Goal: Communication & Community: Participate in discussion

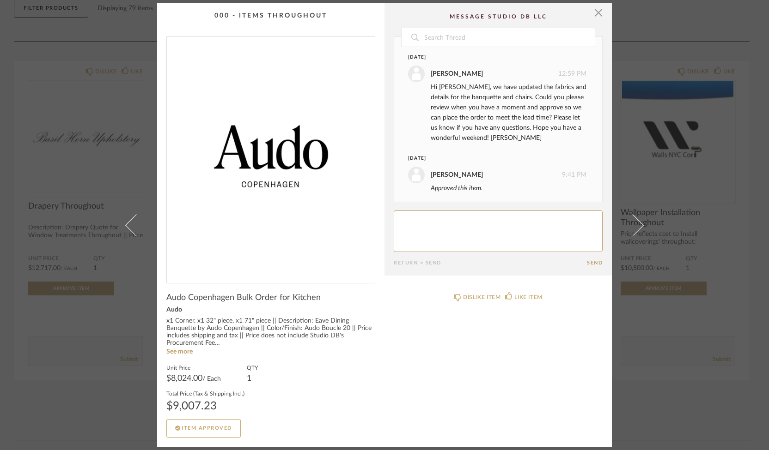
scroll to position [4, 0]
click at [596, 14] on span "button" at bounding box center [598, 12] width 18 height 18
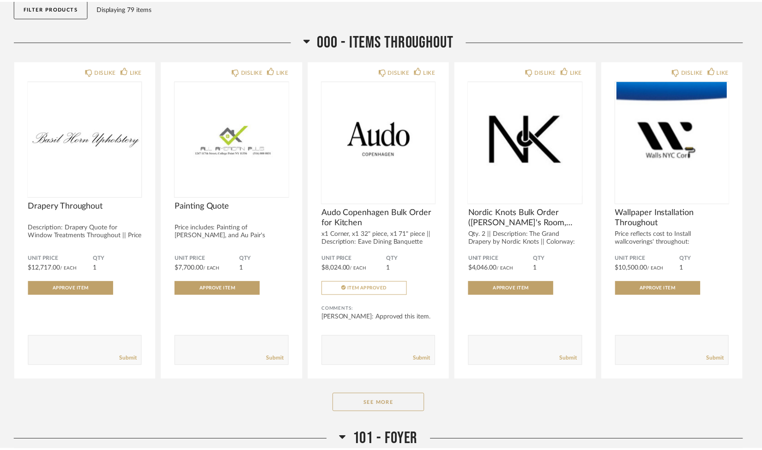
scroll to position [109, 0]
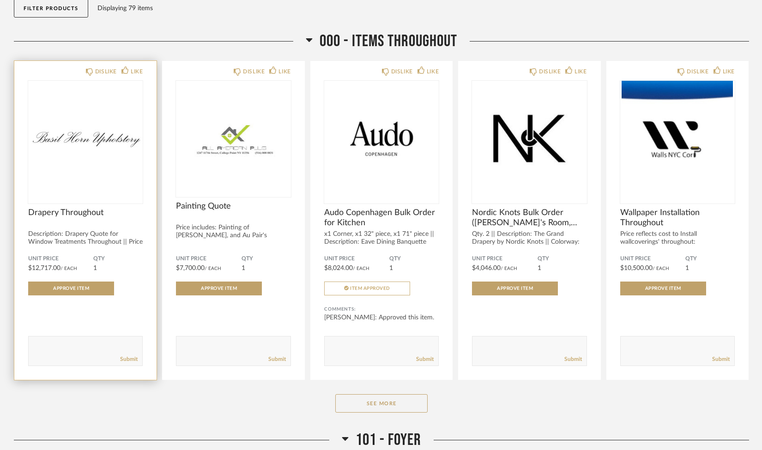
click at [103, 172] on img "0" at bounding box center [85, 138] width 115 height 115
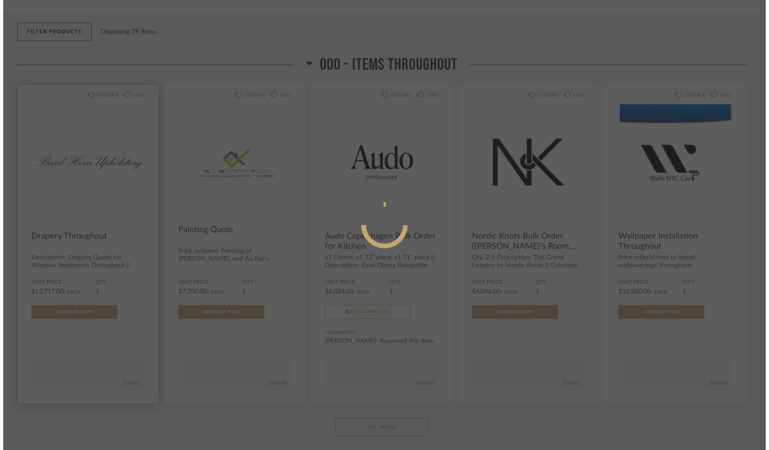
scroll to position [0, 0]
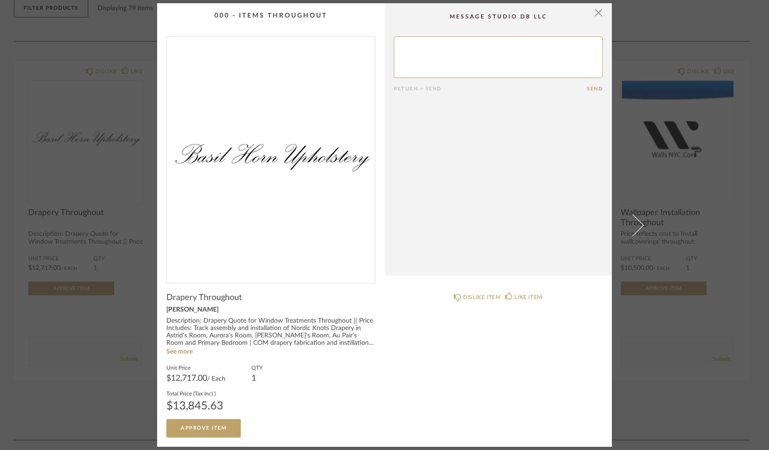
click at [497, 42] on textarea at bounding box center [498, 57] width 209 height 42
click at [174, 351] on link "See more" at bounding box center [179, 352] width 26 height 6
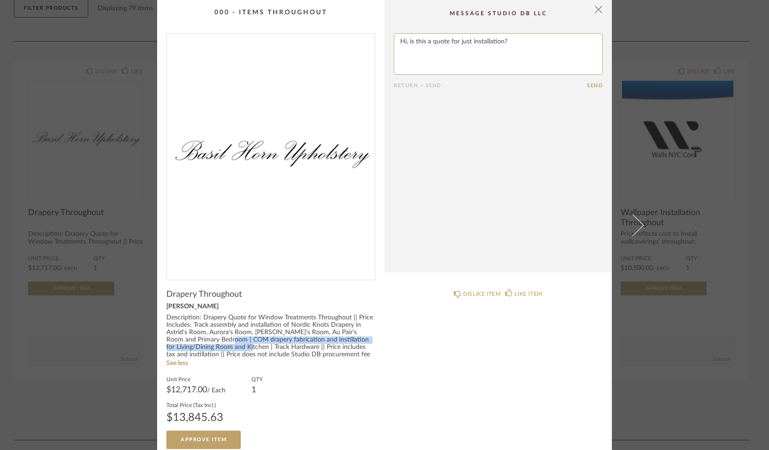
drag, startPoint x: 219, startPoint y: 337, endPoint x: 257, endPoint y: 349, distance: 39.7
click at [257, 349] on div "Description: Drapery Quote for Window Treatments Throughout || Price Includes: …" at bounding box center [270, 337] width 209 height 44
drag, startPoint x: 398, startPoint y: 42, endPoint x: 559, endPoint y: 52, distance: 161.1
click at [559, 52] on textarea at bounding box center [498, 54] width 209 height 42
type textarea "Hi, to confirm, this is a quote for:"
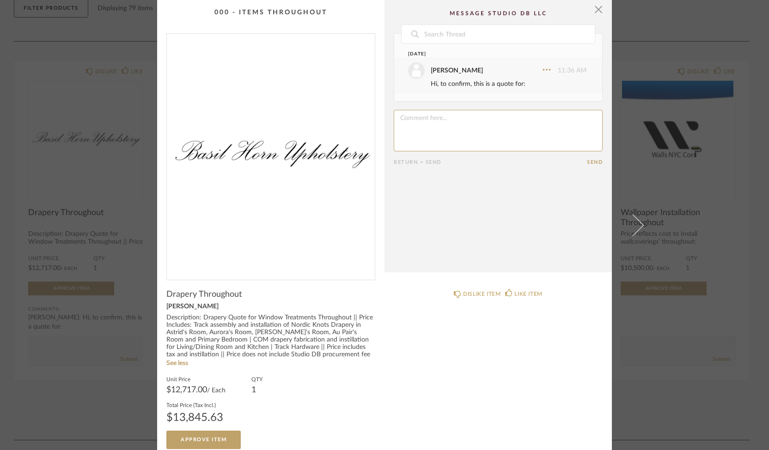
click at [455, 133] on textarea at bounding box center [498, 131] width 209 height 42
click at [557, 118] on textarea at bounding box center [498, 131] width 209 height 42
type textarea "- installation ONLY for 5 bedrooms (drapery cost is separate)"
click at [577, 121] on textarea at bounding box center [498, 131] width 209 height 42
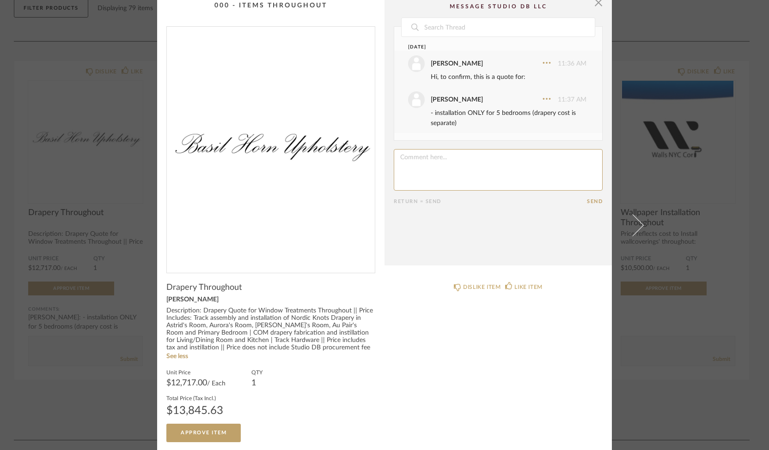
scroll to position [7, 0]
click at [503, 158] on textarea at bounding box center [498, 170] width 209 height 42
type textarea "- drapery + installation for living room, dining and kitchen?"
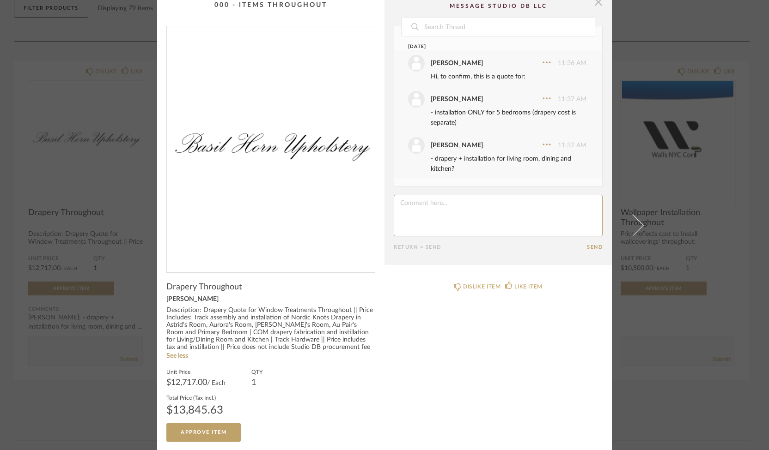
click at [595, 3] on span "button" at bounding box center [598, 2] width 18 height 18
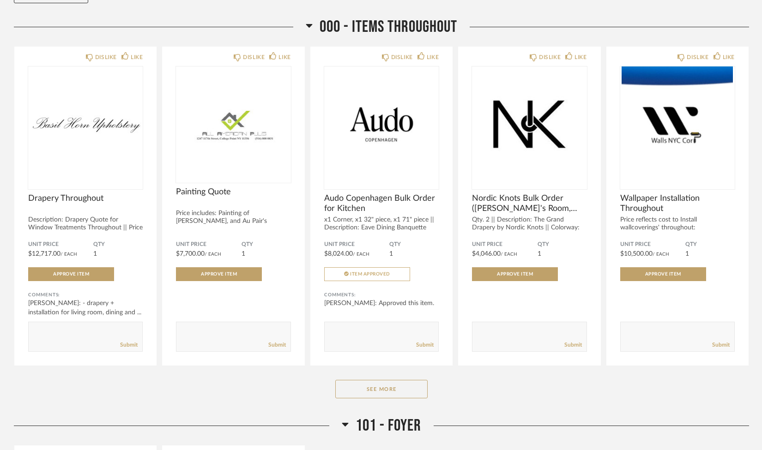
scroll to position [129, 0]
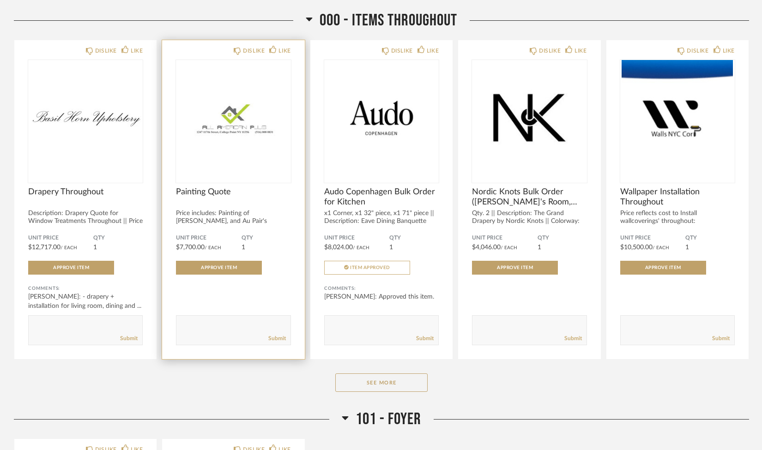
click at [245, 190] on span "Painting Quote" at bounding box center [233, 192] width 115 height 10
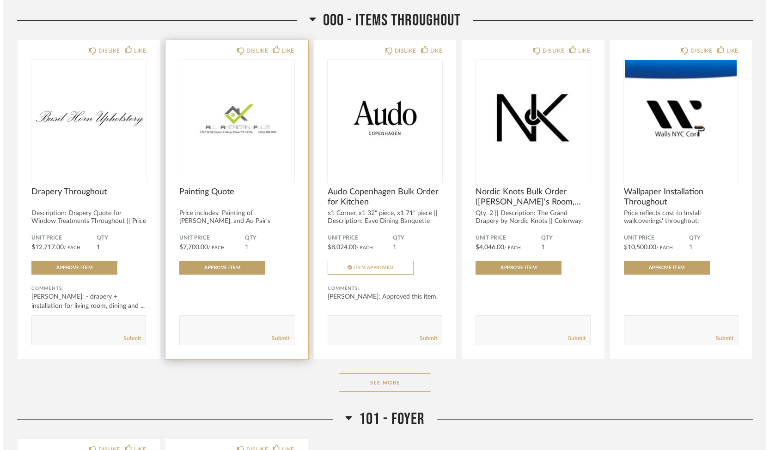
scroll to position [0, 0]
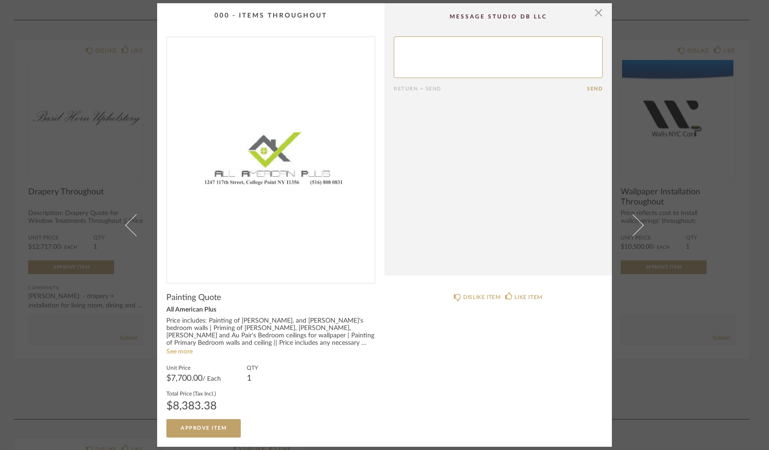
click at [183, 352] on link "See more" at bounding box center [179, 352] width 26 height 6
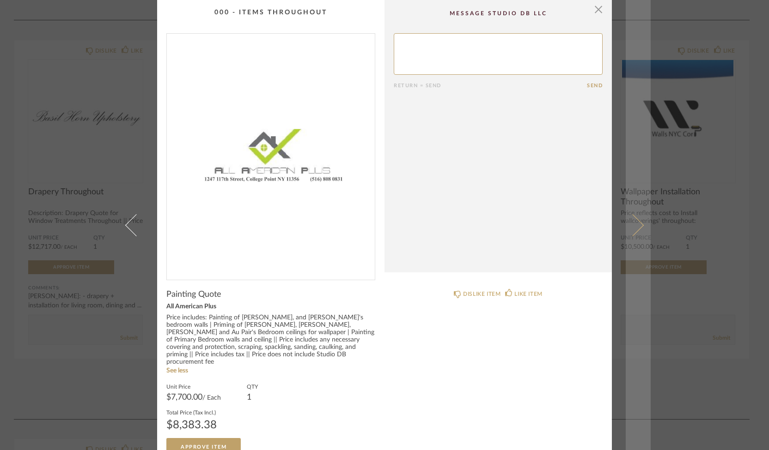
click at [633, 324] on link at bounding box center [637, 225] width 25 height 450
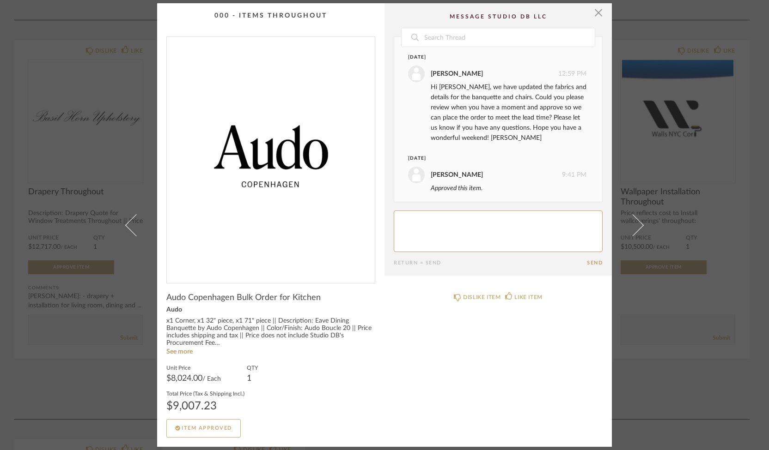
scroll to position [4, 0]
click at [185, 351] on link "See more" at bounding box center [179, 352] width 26 height 6
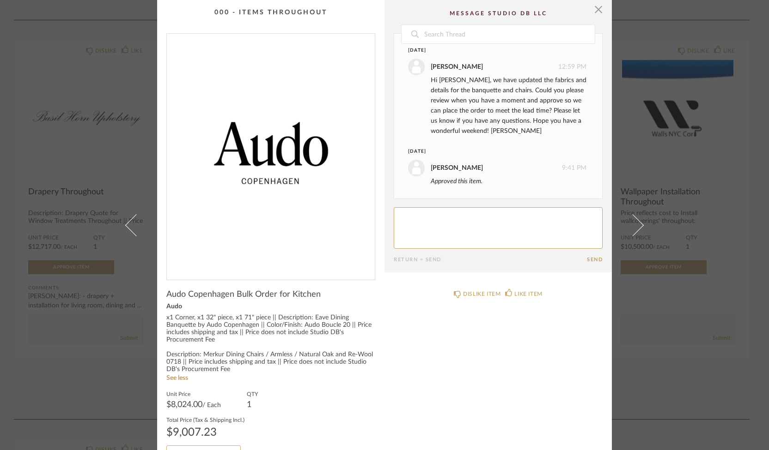
click at [438, 235] on textarea at bounding box center [498, 228] width 209 height 42
type textarea "Are we sure that we"
click at [597, 13] on span "button" at bounding box center [598, 9] width 18 height 18
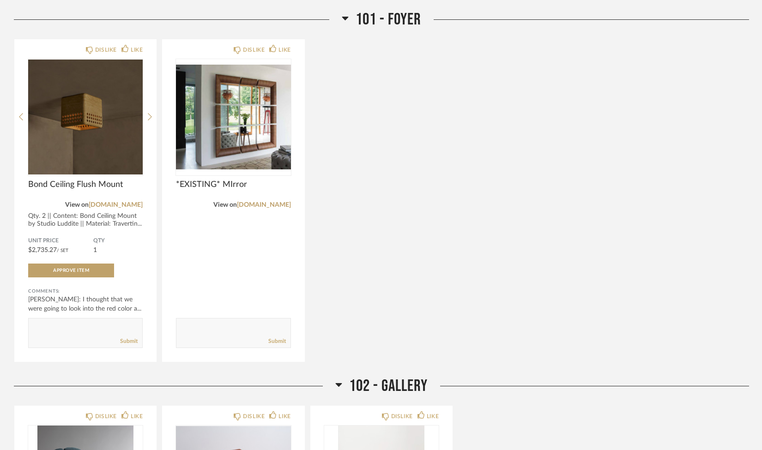
scroll to position [516, 0]
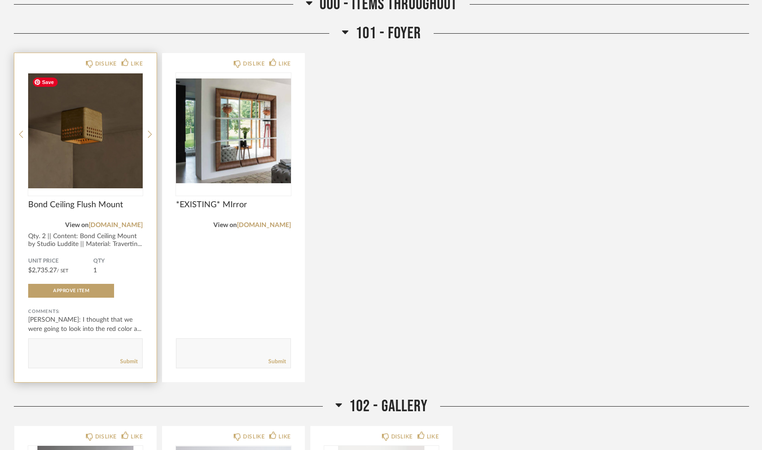
click at [103, 157] on div at bounding box center [85, 134] width 115 height 123
click at [103, 157] on img "0" at bounding box center [85, 130] width 115 height 115
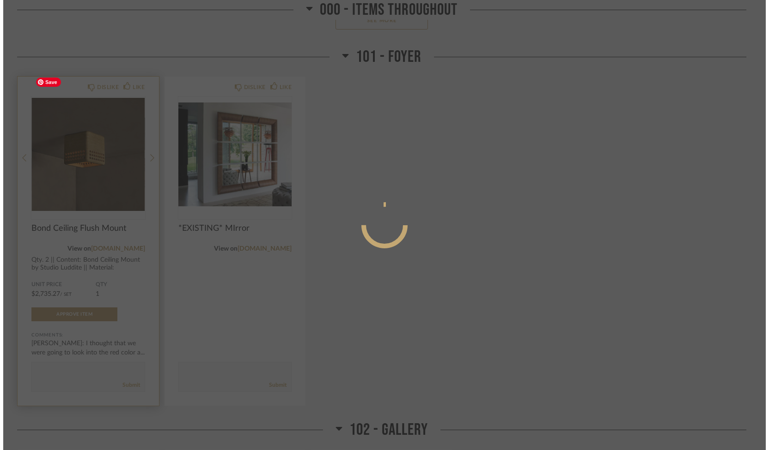
scroll to position [0, 0]
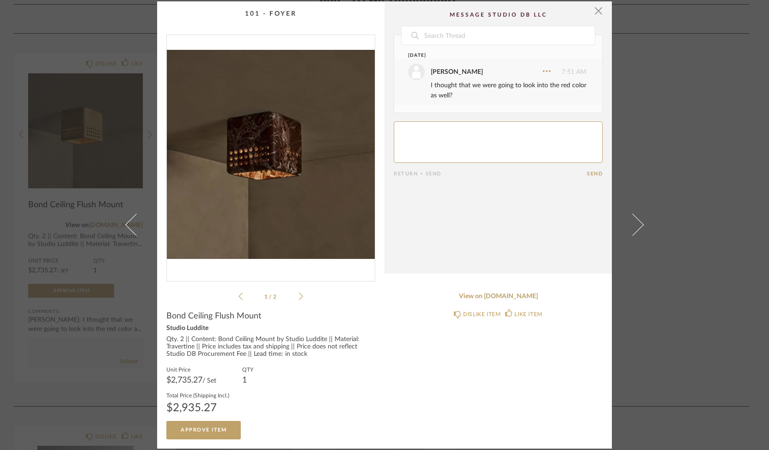
click at [475, 148] on textarea at bounding box center [498, 142] width 209 height 42
type textarea "C"
type textarea "Are we still doing travertine or the red stone? Is the red in stock?"
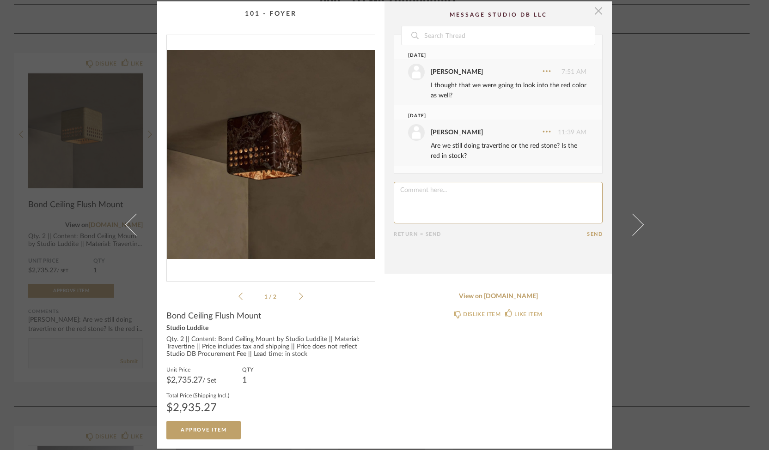
click at [595, 8] on span "button" at bounding box center [598, 10] width 18 height 18
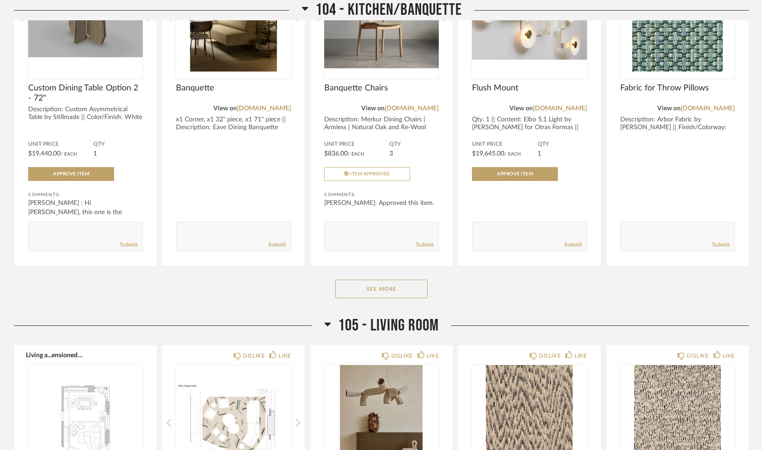
scroll to position [1194, 0]
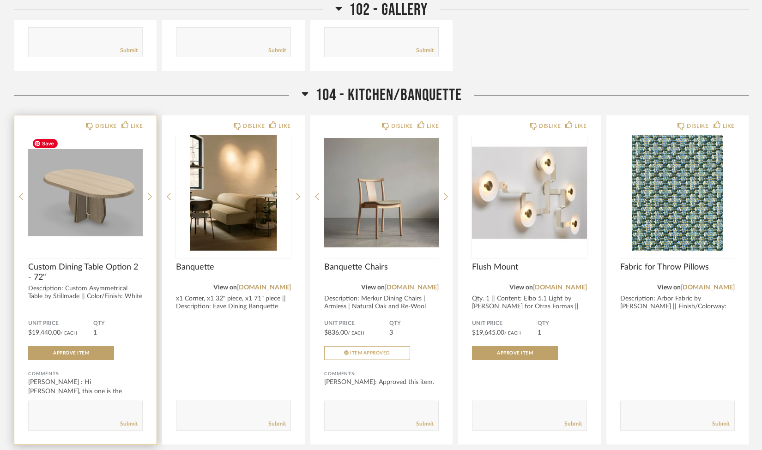
click at [114, 201] on img "0" at bounding box center [85, 192] width 115 height 115
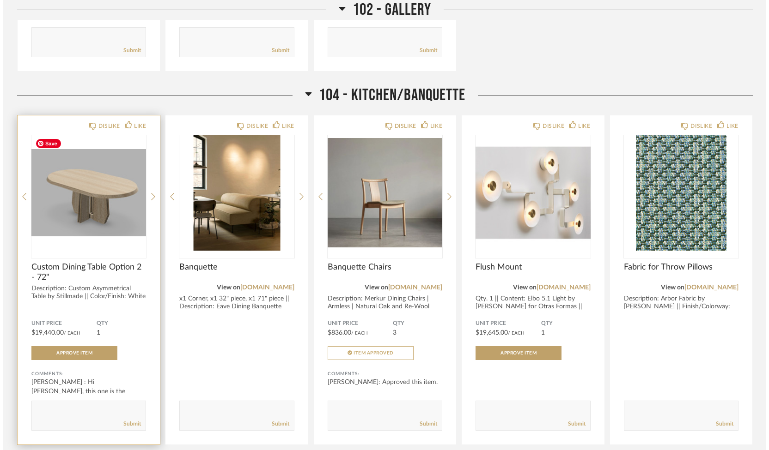
scroll to position [0, 0]
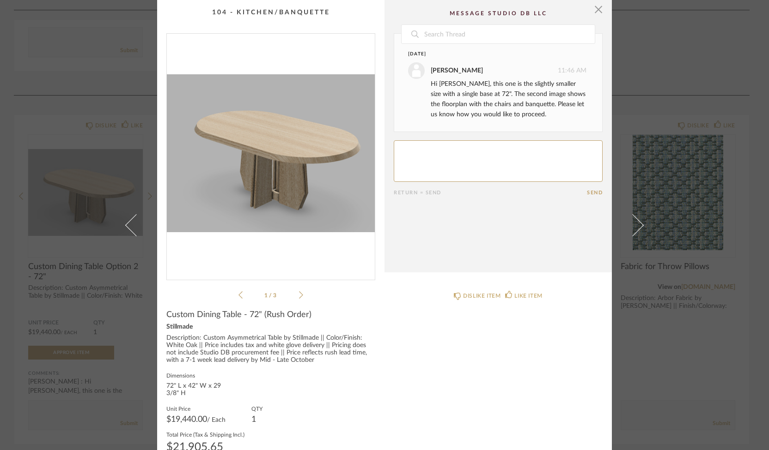
click at [299, 297] on icon at bounding box center [301, 295] width 4 height 8
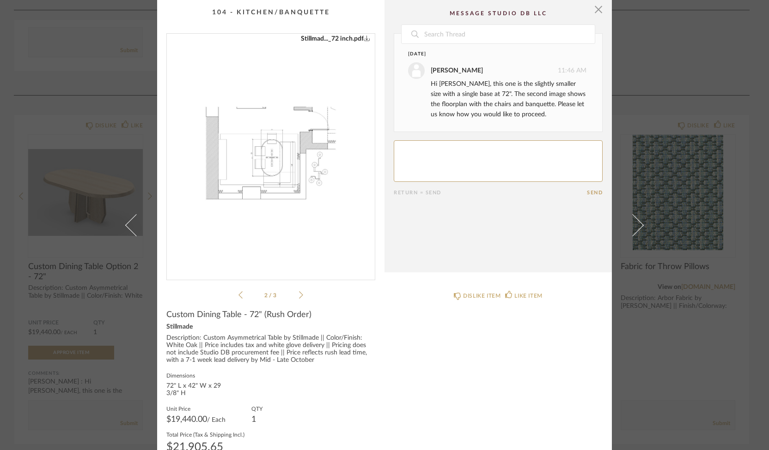
click at [461, 150] on textarea at bounding box center [498, 161] width 209 height 42
type textarea "Hi [PERSON_NAME], does this drawing reflect the updated/larger size of the sofa…"
click at [587, 190] on button "Send" at bounding box center [595, 193] width 16 height 6
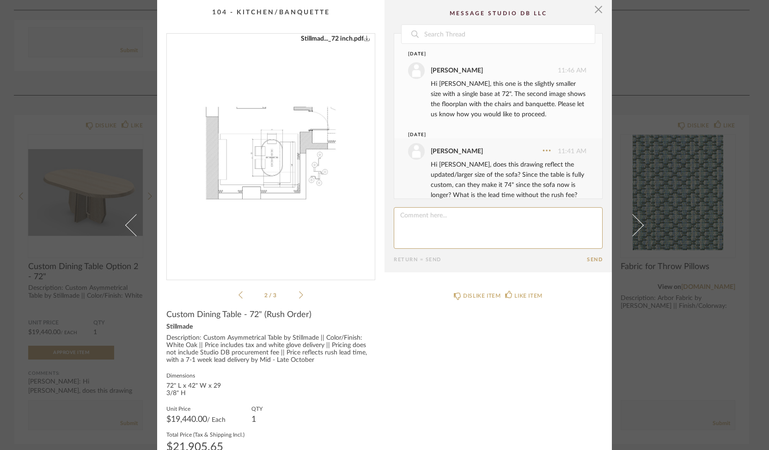
scroll to position [24, 0]
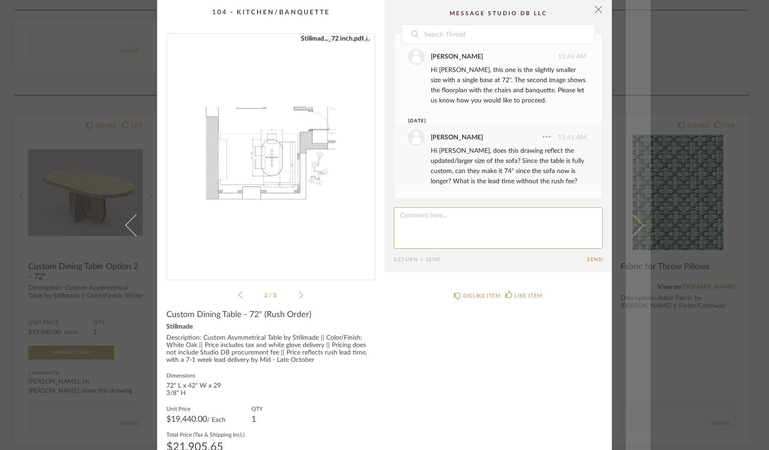
click at [639, 223] on link at bounding box center [637, 225] width 25 height 450
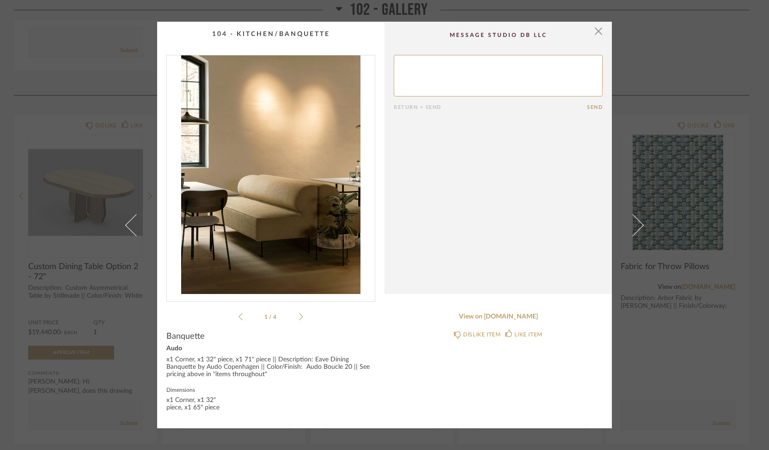
click at [299, 318] on icon at bounding box center [301, 317] width 4 height 8
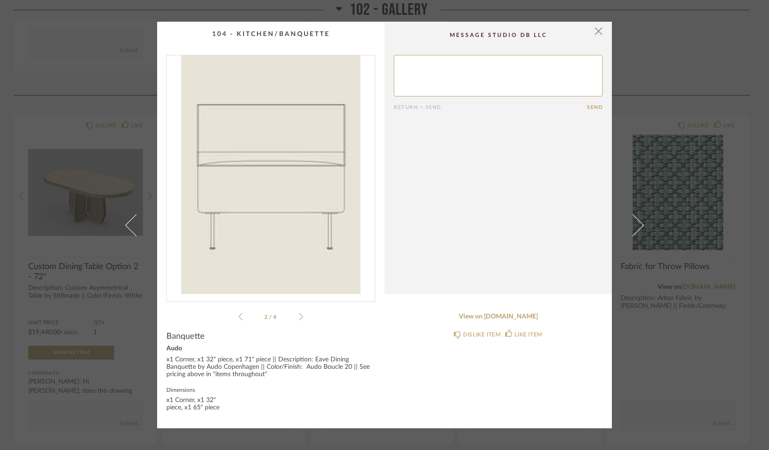
click at [299, 318] on icon at bounding box center [301, 317] width 4 height 8
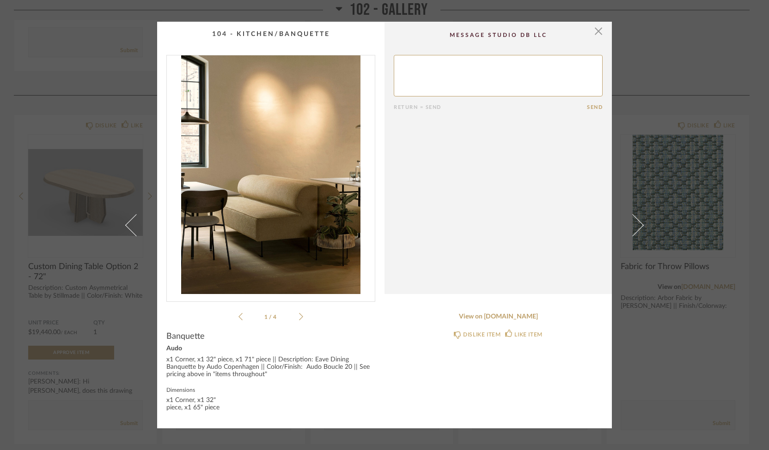
click at [725, 74] on div "× 1 / 4 Return = Send Send Banquette Audo x1 Corner, x1 32" piece, x1 71" piece…" at bounding box center [384, 225] width 769 height 450
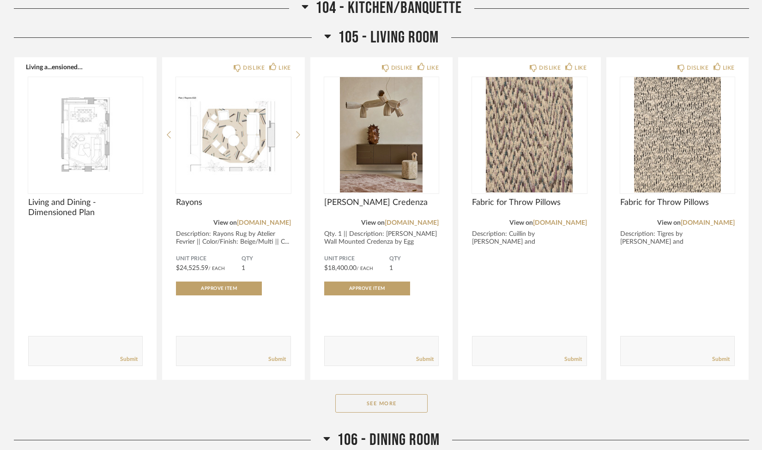
scroll to position [1668, 0]
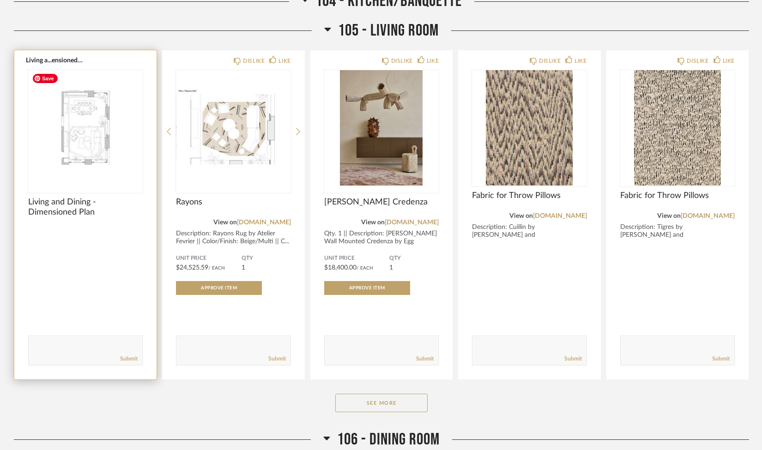
click at [79, 153] on img "0" at bounding box center [85, 127] width 115 height 115
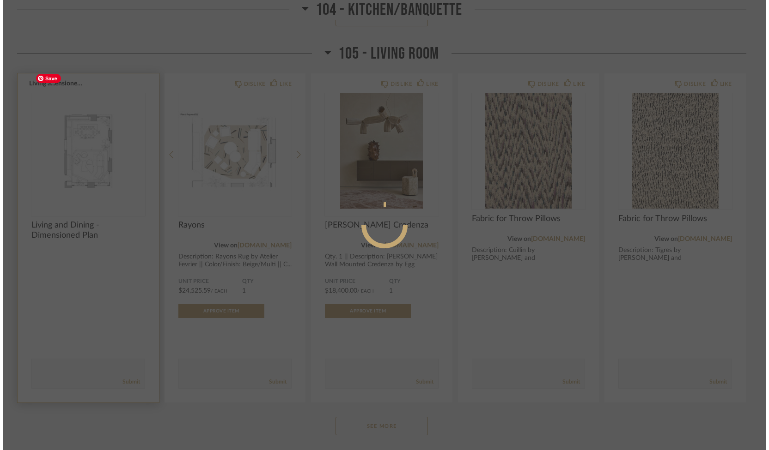
scroll to position [0, 0]
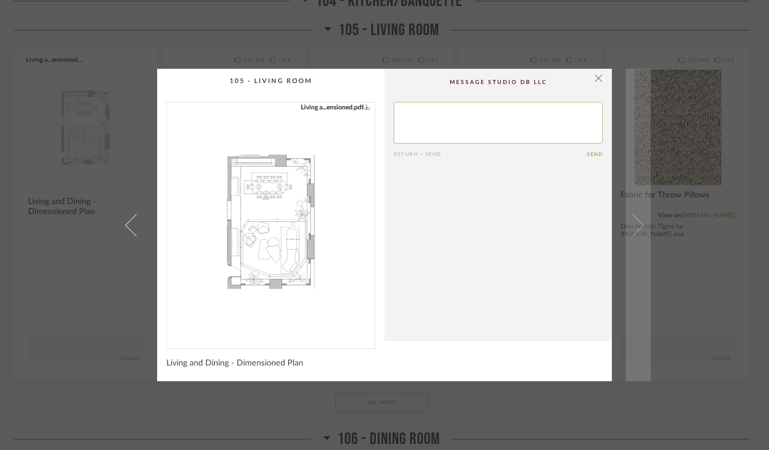
click at [633, 221] on span at bounding box center [632, 225] width 22 height 22
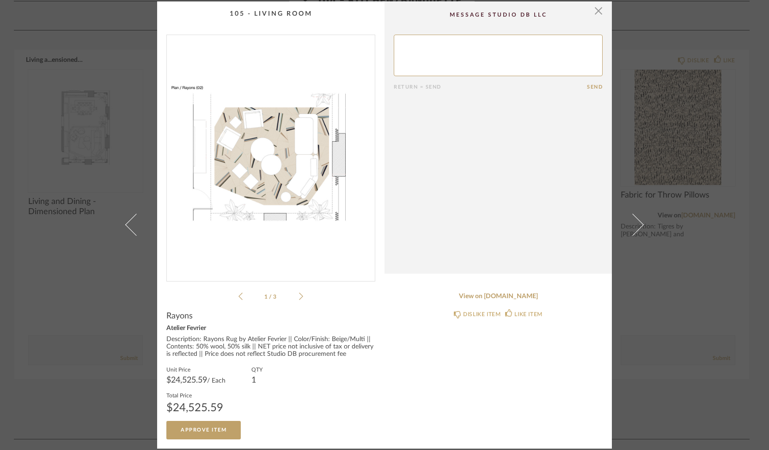
click at [455, 57] on textarea at bounding box center [498, 56] width 209 height 42
click at [558, 43] on textarea at bounding box center [498, 56] width 209 height 42
click at [560, 42] on textarea at bounding box center [498, 56] width 209 height 42
type textarea "could we do a slightly smaller trim on the bottom left side (to allow more spac…"
click at [598, 89] on button "Send" at bounding box center [595, 87] width 16 height 6
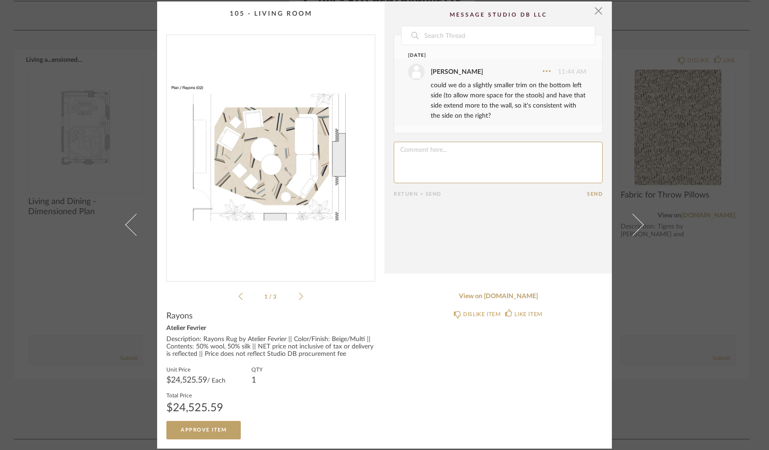
click at [299, 297] on icon at bounding box center [301, 296] width 4 height 8
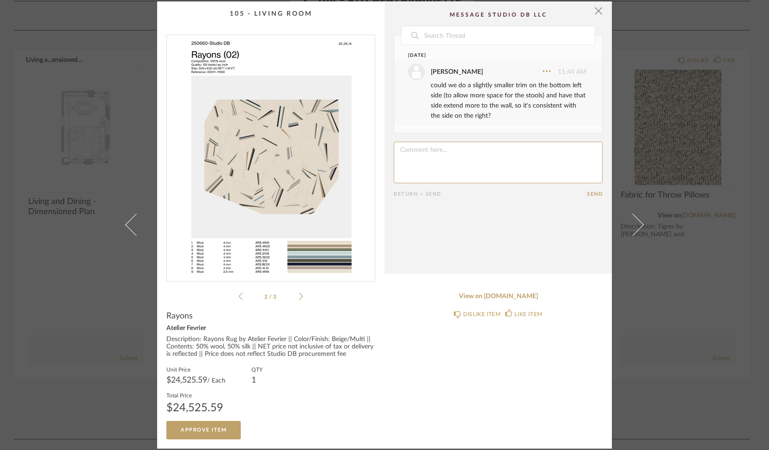
click at [299, 297] on icon at bounding box center [301, 296] width 4 height 8
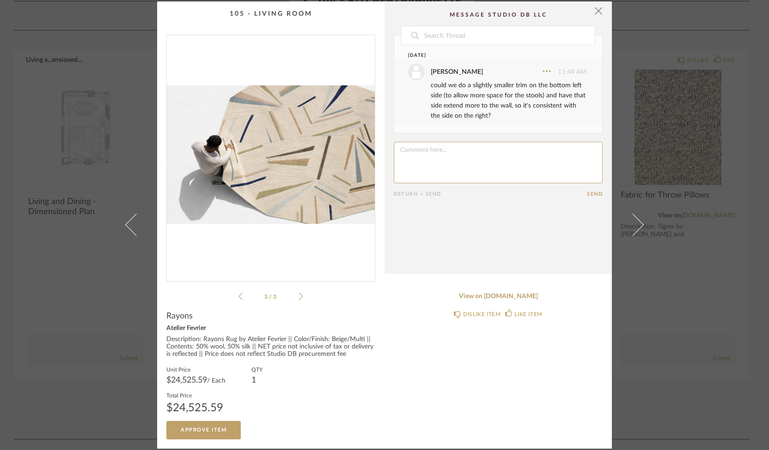
click at [299, 297] on icon at bounding box center [301, 296] width 4 height 8
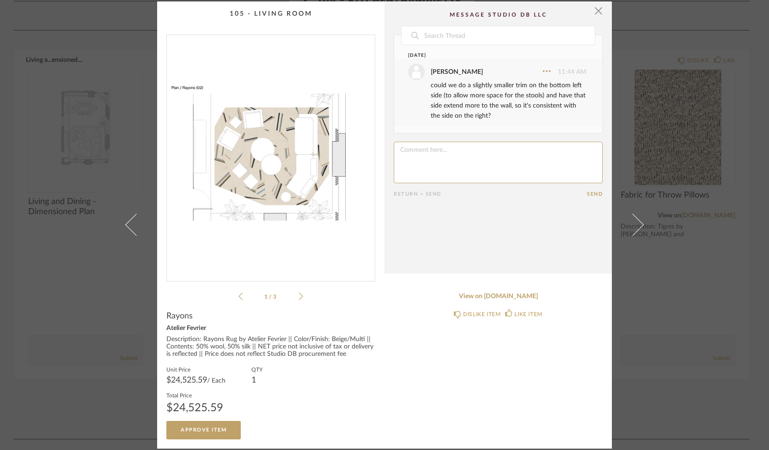
click at [299, 297] on icon at bounding box center [301, 296] width 4 height 8
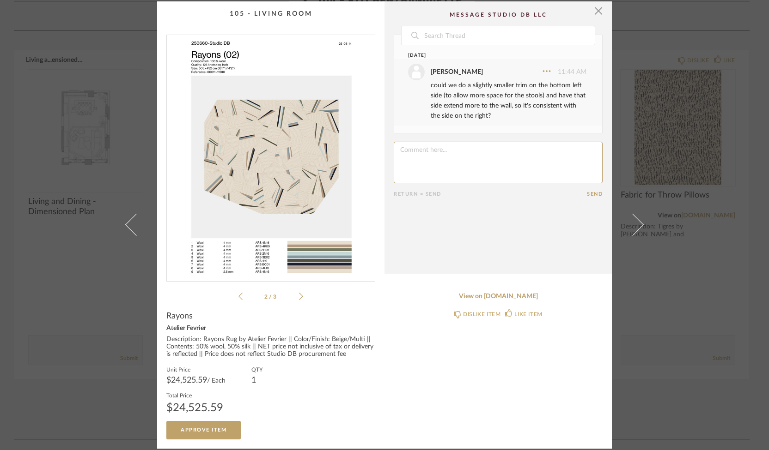
click at [299, 297] on icon at bounding box center [301, 296] width 4 height 8
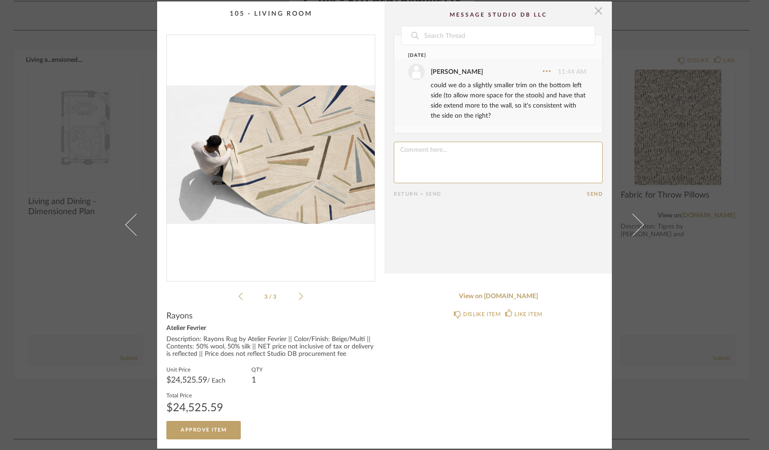
click at [596, 9] on span "button" at bounding box center [598, 10] width 18 height 18
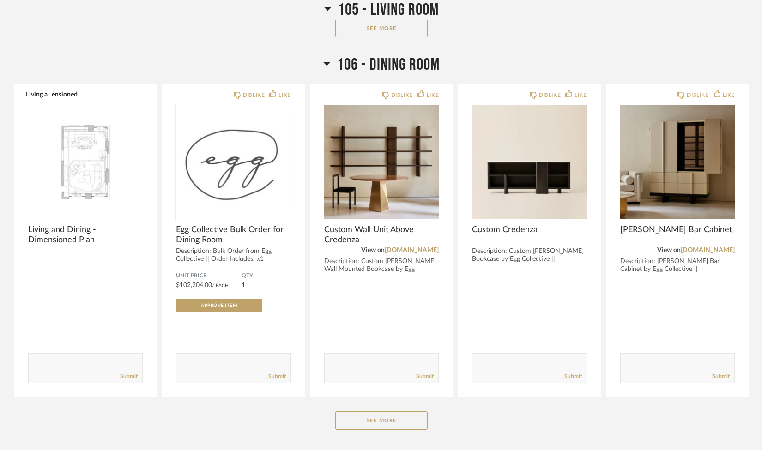
scroll to position [2046, 0]
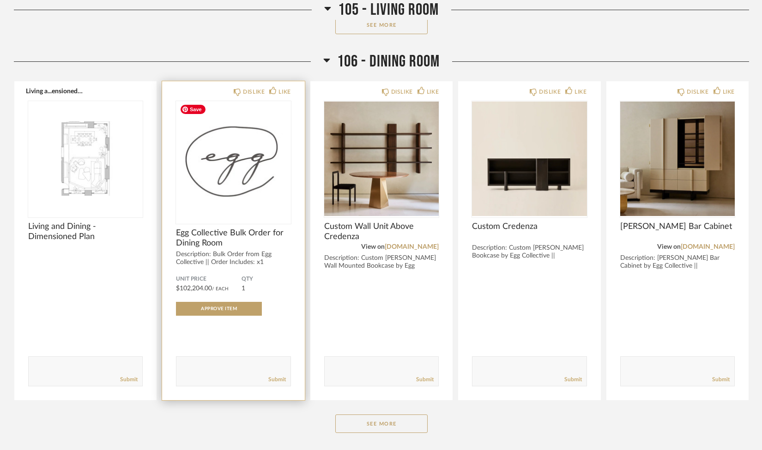
click at [237, 191] on img "0" at bounding box center [233, 158] width 115 height 115
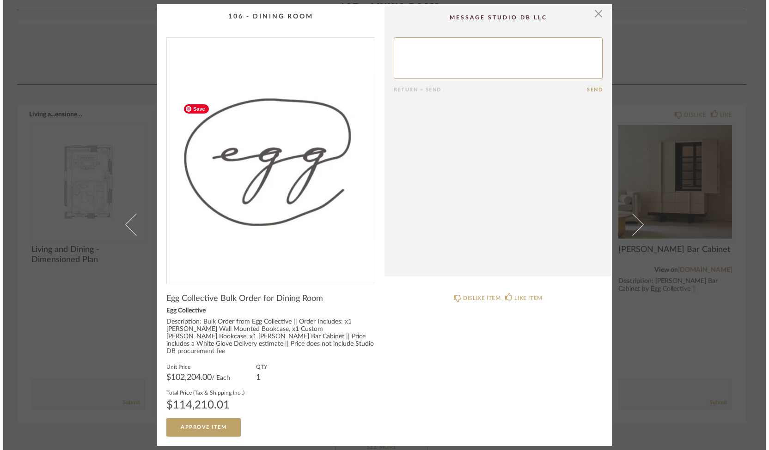
scroll to position [0, 0]
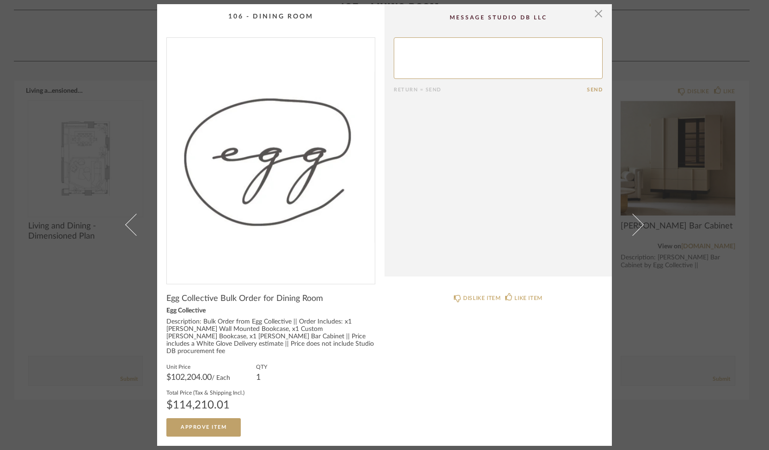
click at [675, 302] on div "× Return = Send Send Egg Collective Bulk Order for Dining Room Egg Collective D…" at bounding box center [384, 225] width 769 height 450
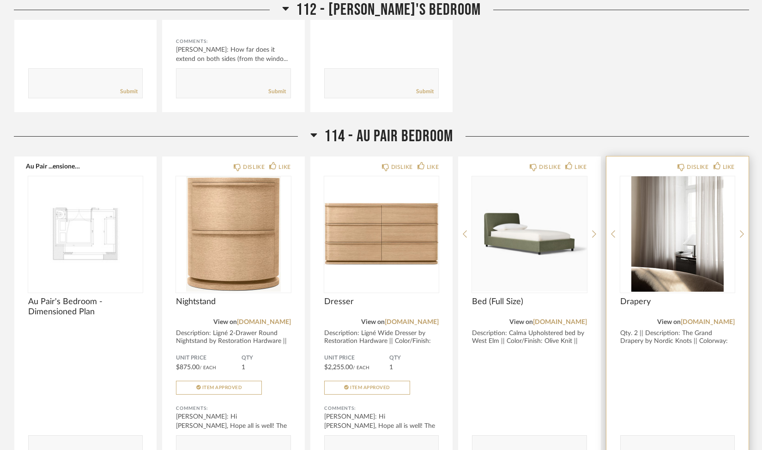
scroll to position [4568, 0]
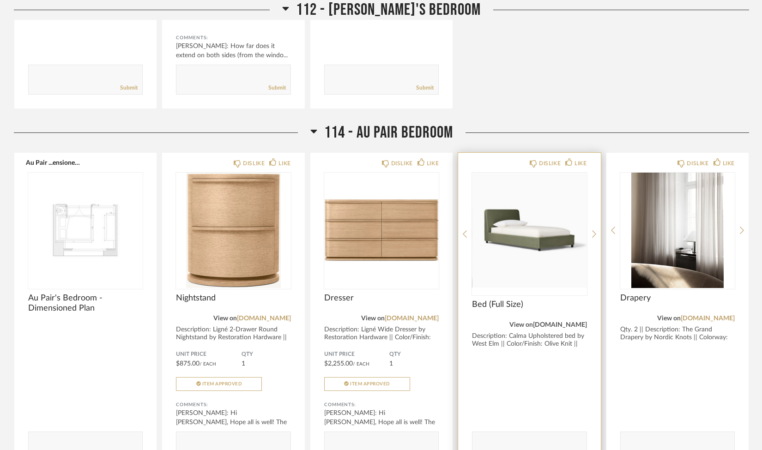
click at [559, 322] on link "[DOMAIN_NAME]" at bounding box center [560, 325] width 54 height 6
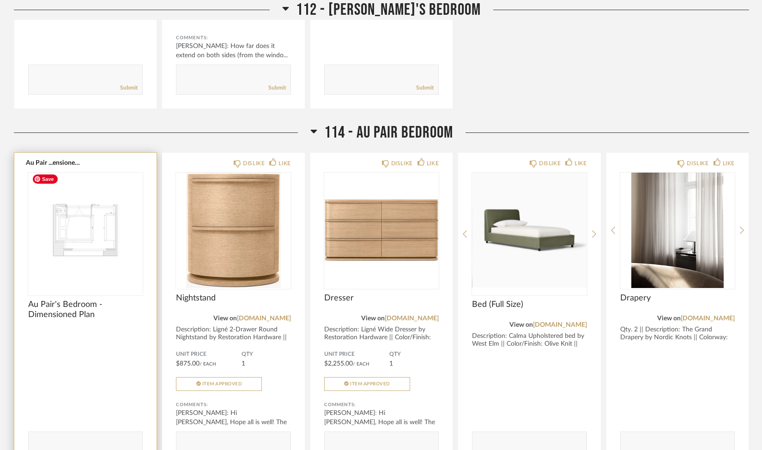
click at [78, 227] on img "0" at bounding box center [85, 230] width 115 height 115
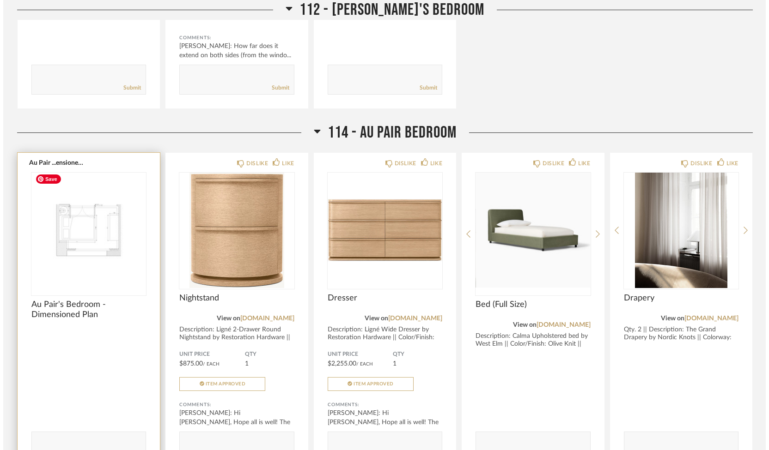
scroll to position [0, 0]
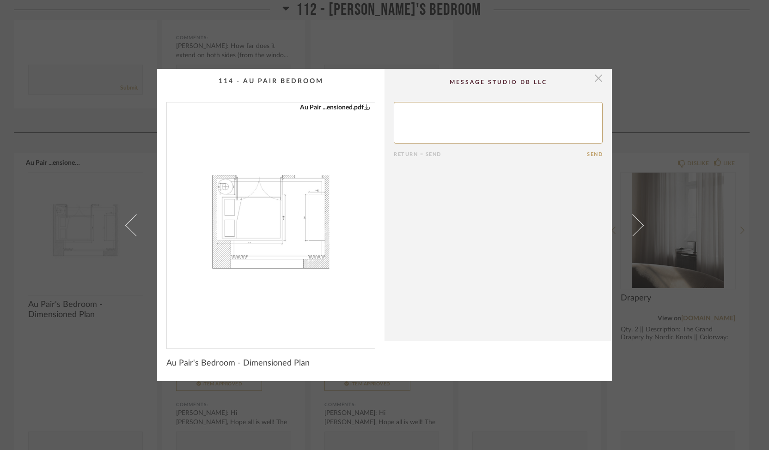
click at [591, 85] on span "button" at bounding box center [598, 78] width 18 height 18
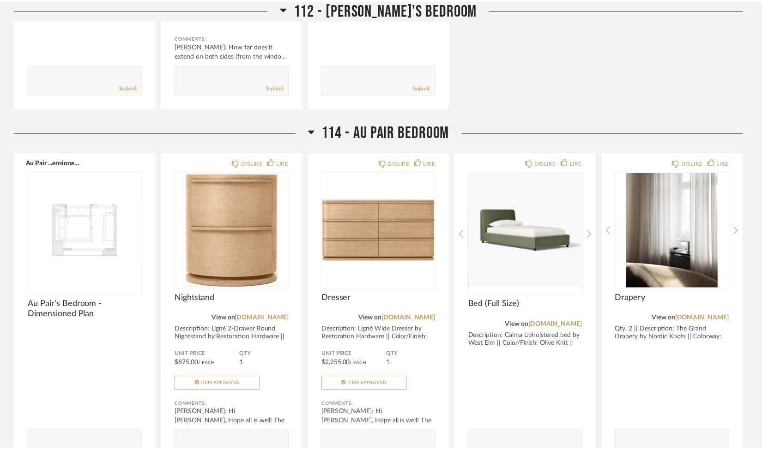
scroll to position [4568, 0]
